Goal: Information Seeking & Learning: Learn about a topic

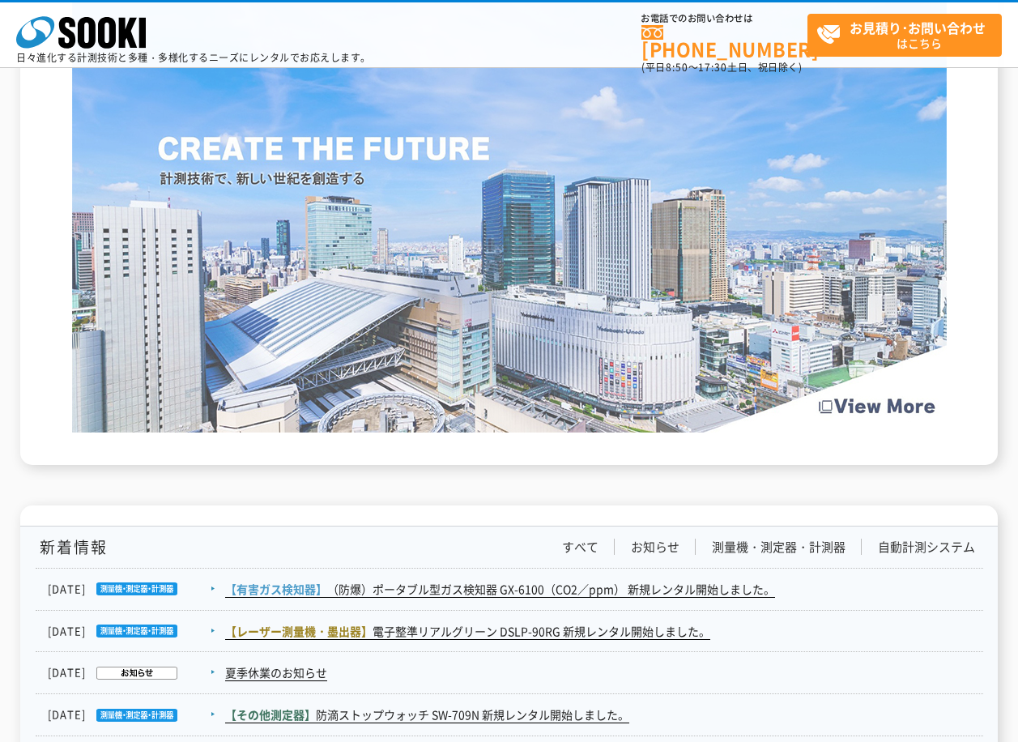
scroll to position [2430, 0]
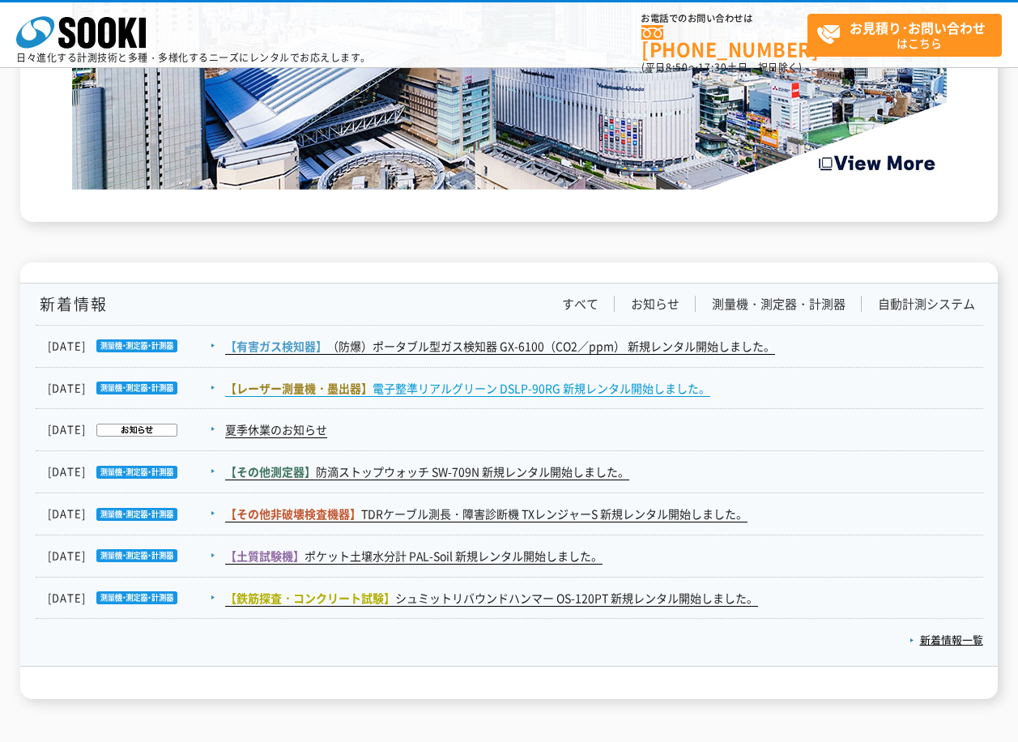
click at [499, 390] on link "【レーザー測量機・墨出器】 電子整準リアルグリーン DSLP-90RG 新規レンタル開始しました。" at bounding box center [467, 388] width 485 height 17
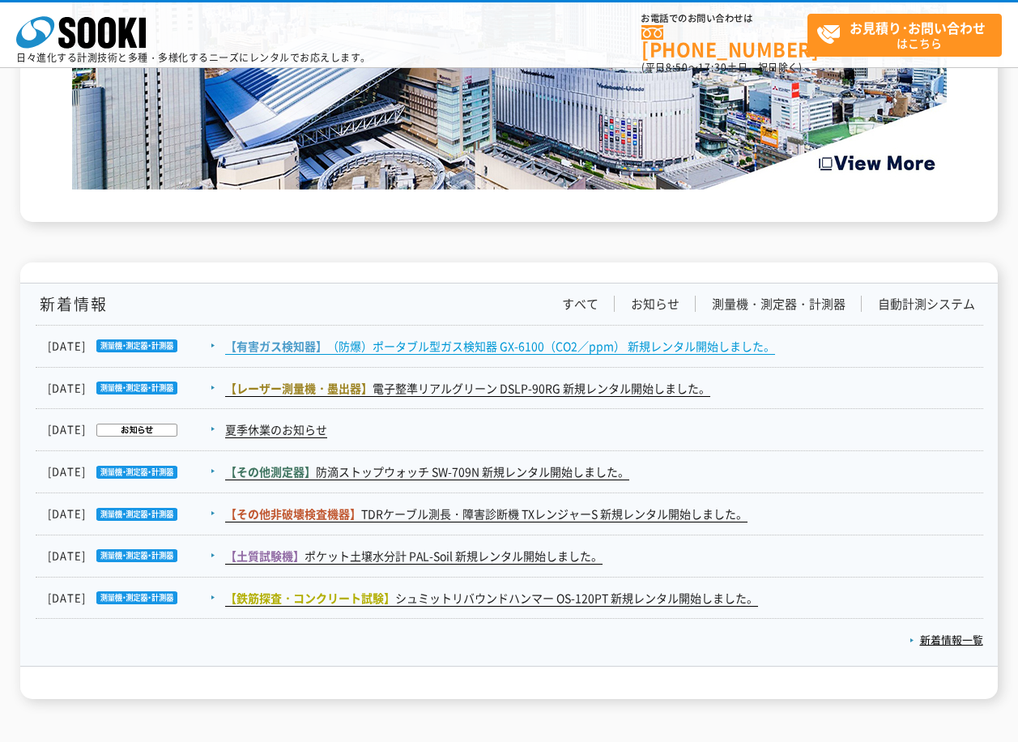
click at [544, 353] on link "【有害ガス検知器】 （防爆）ポータブル型ガス検知器 GX-6100（CO2／ppm） 新規レンタル開始しました。" at bounding box center [500, 346] width 550 height 17
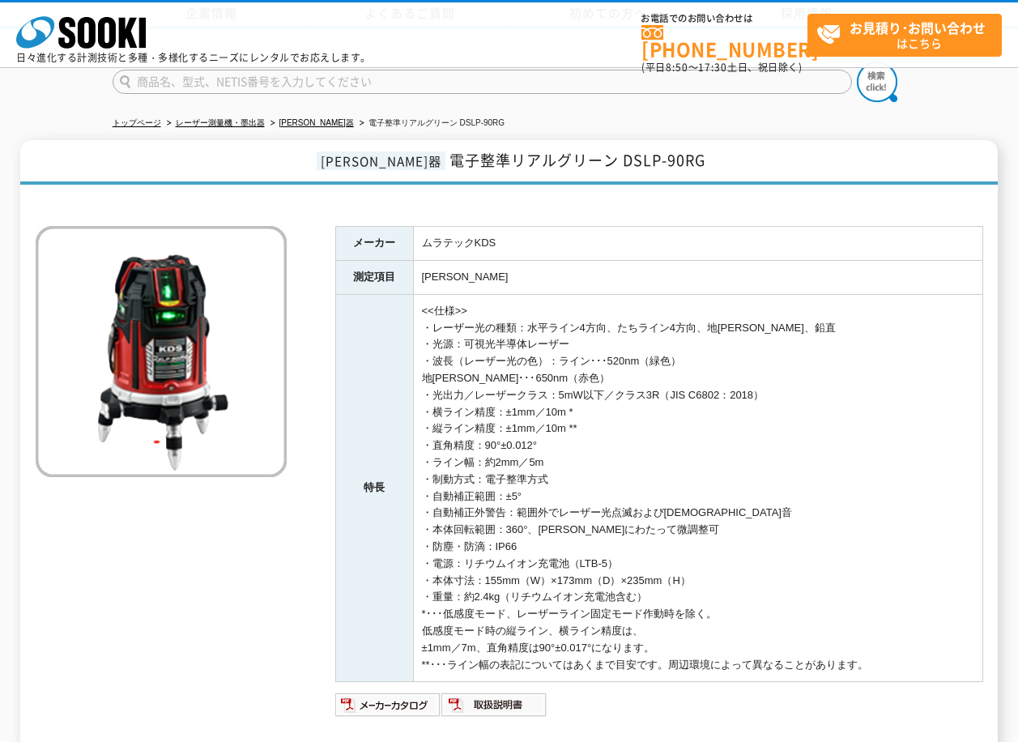
scroll to position [243, 0]
